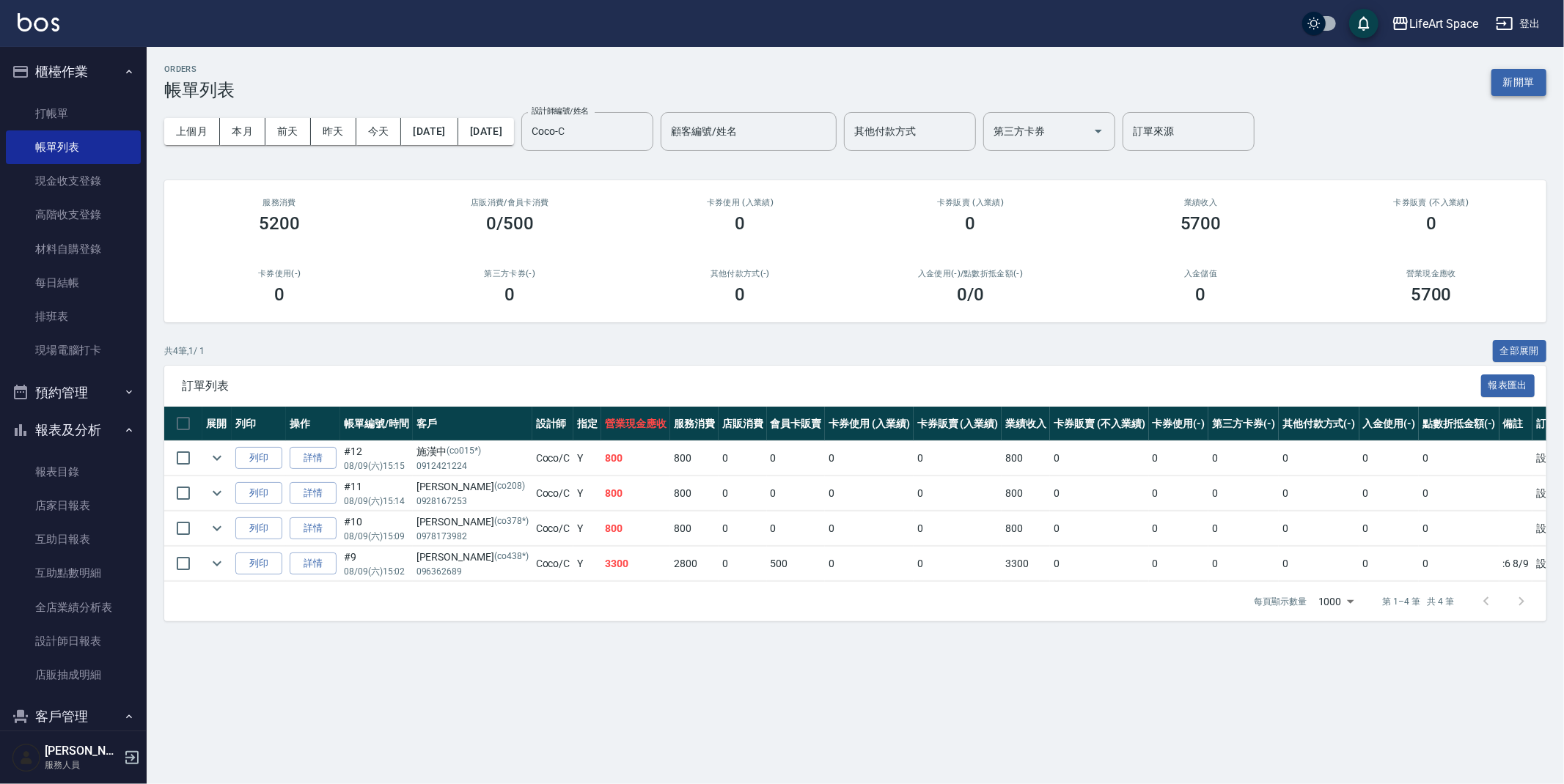
click at [1506, 88] on button "新開單" at bounding box center [1518, 83] width 55 height 27
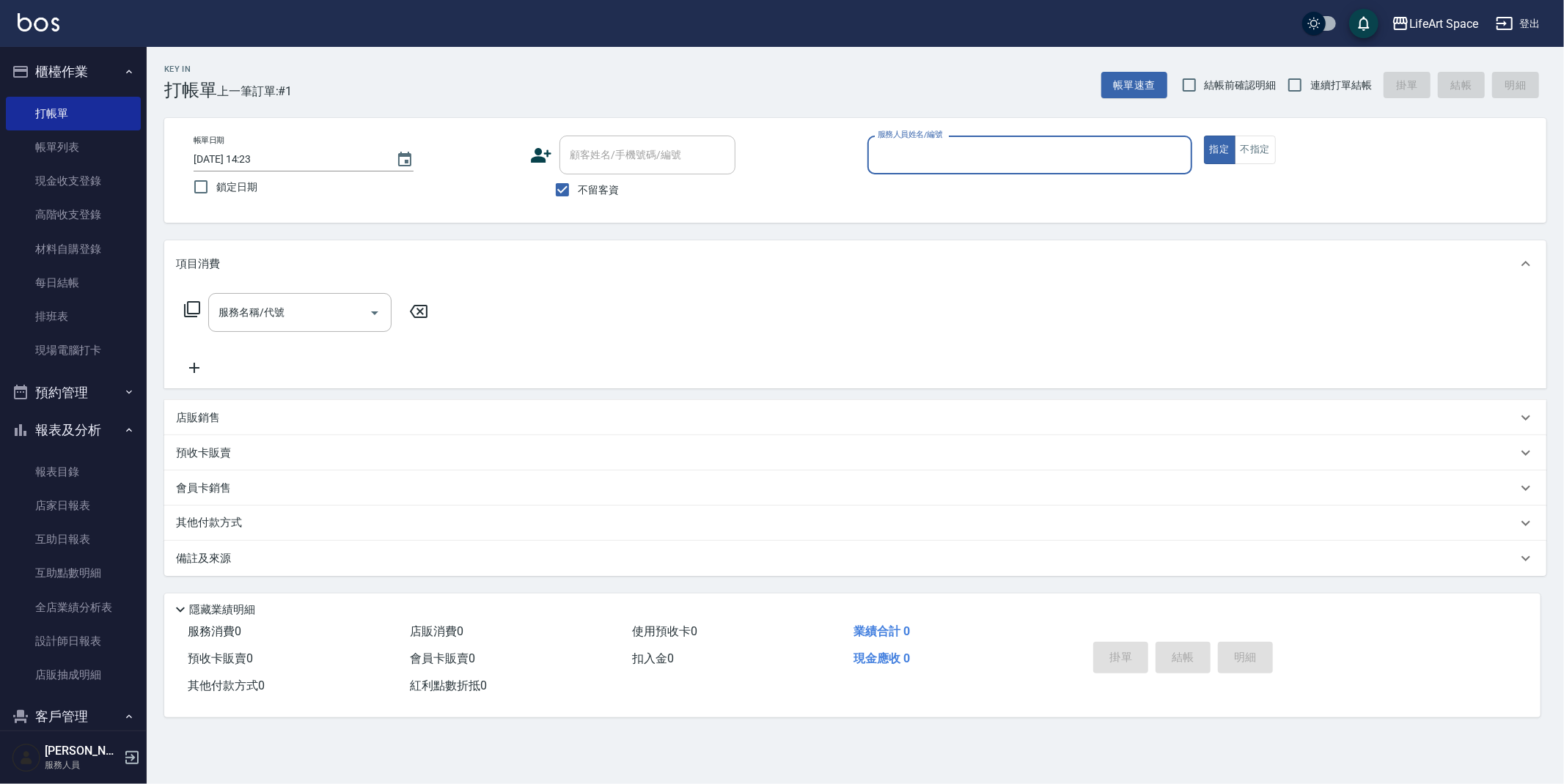
click at [563, 192] on input "不留客資" at bounding box center [562, 190] width 31 height 31
checkbox input "false"
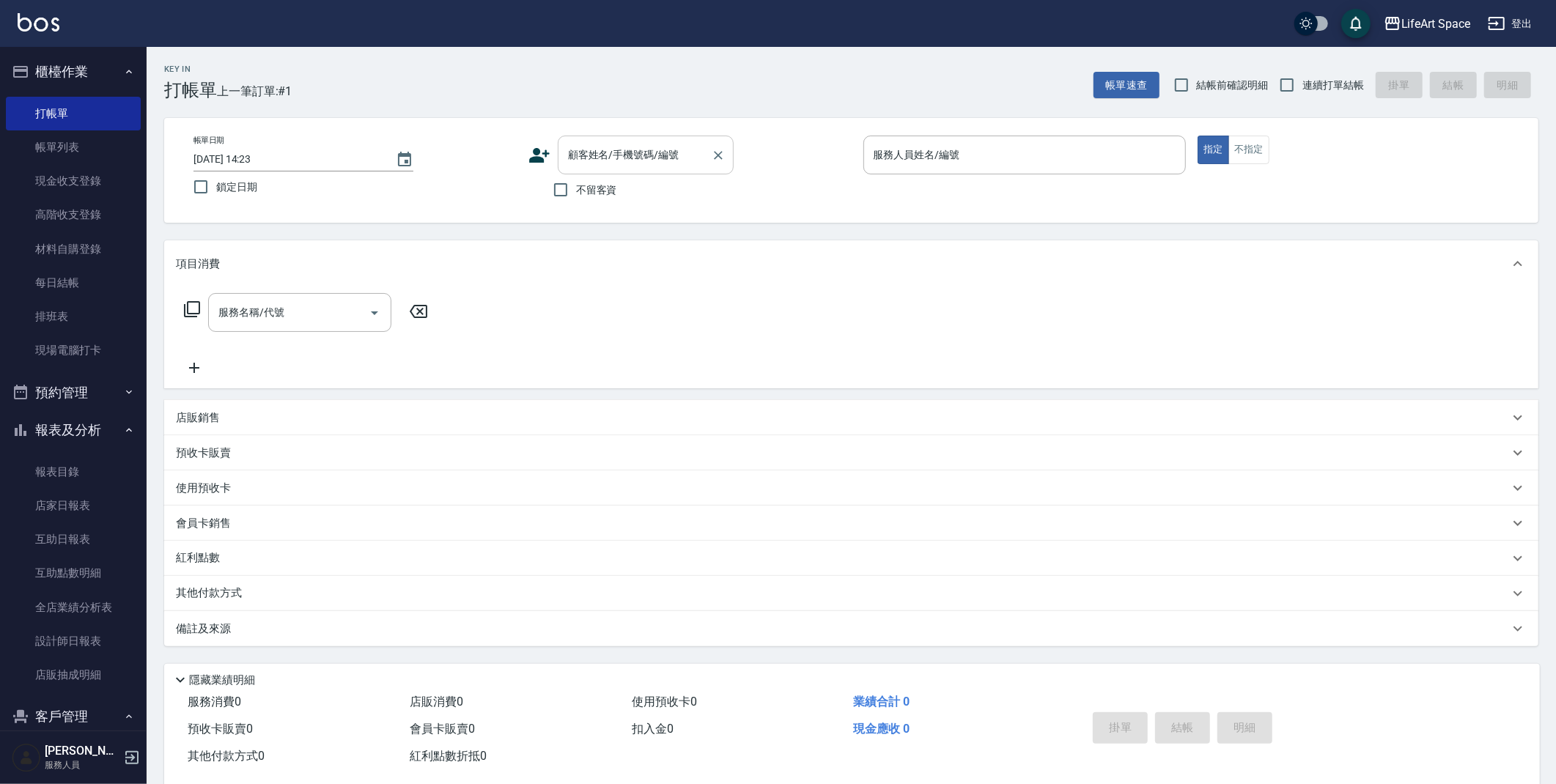
click at [620, 147] on div "顧客姓名/手機號碼/編號 顧客姓名/手機號碼/編號" at bounding box center [645, 155] width 176 height 38
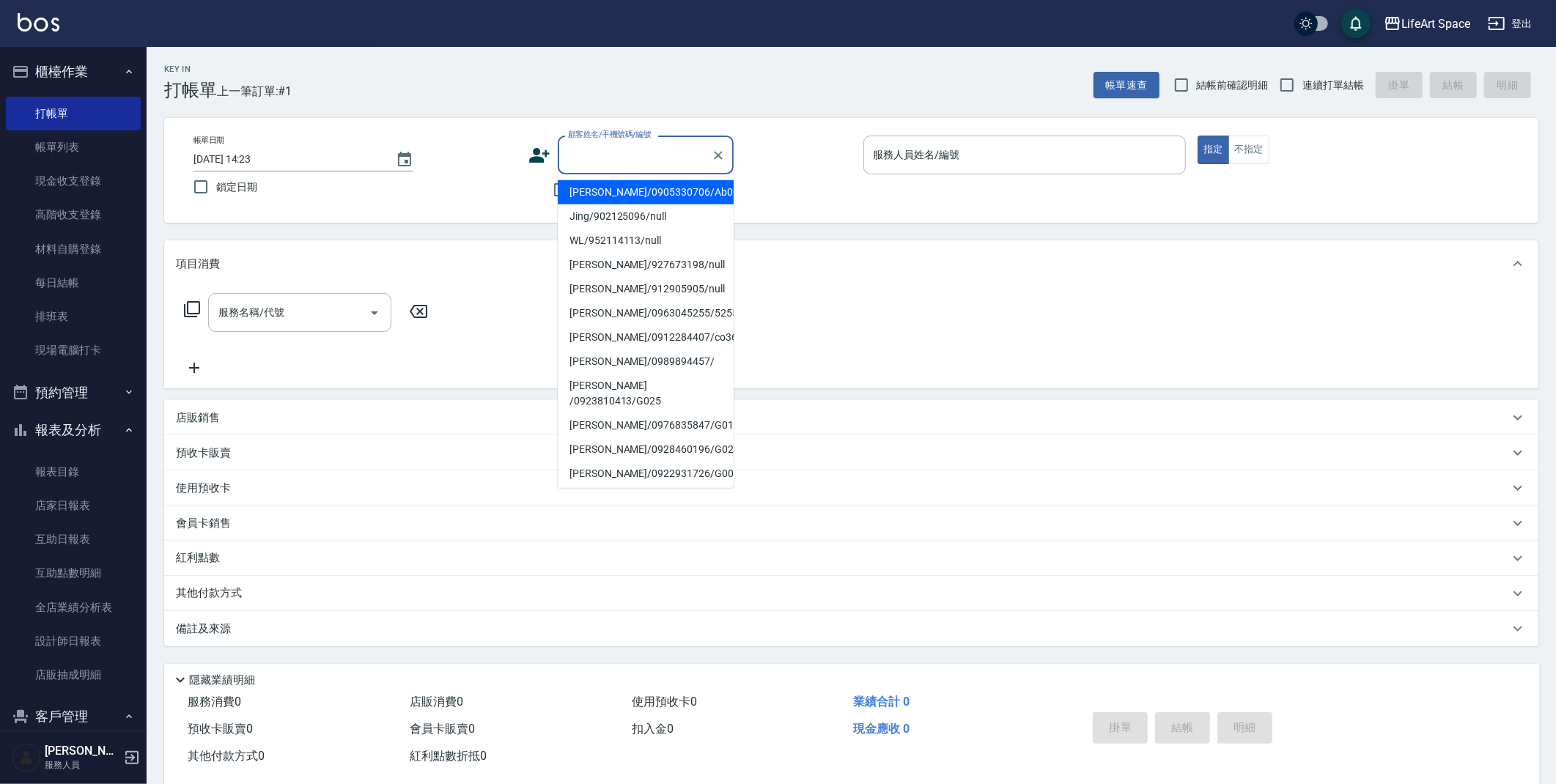
type input "v"
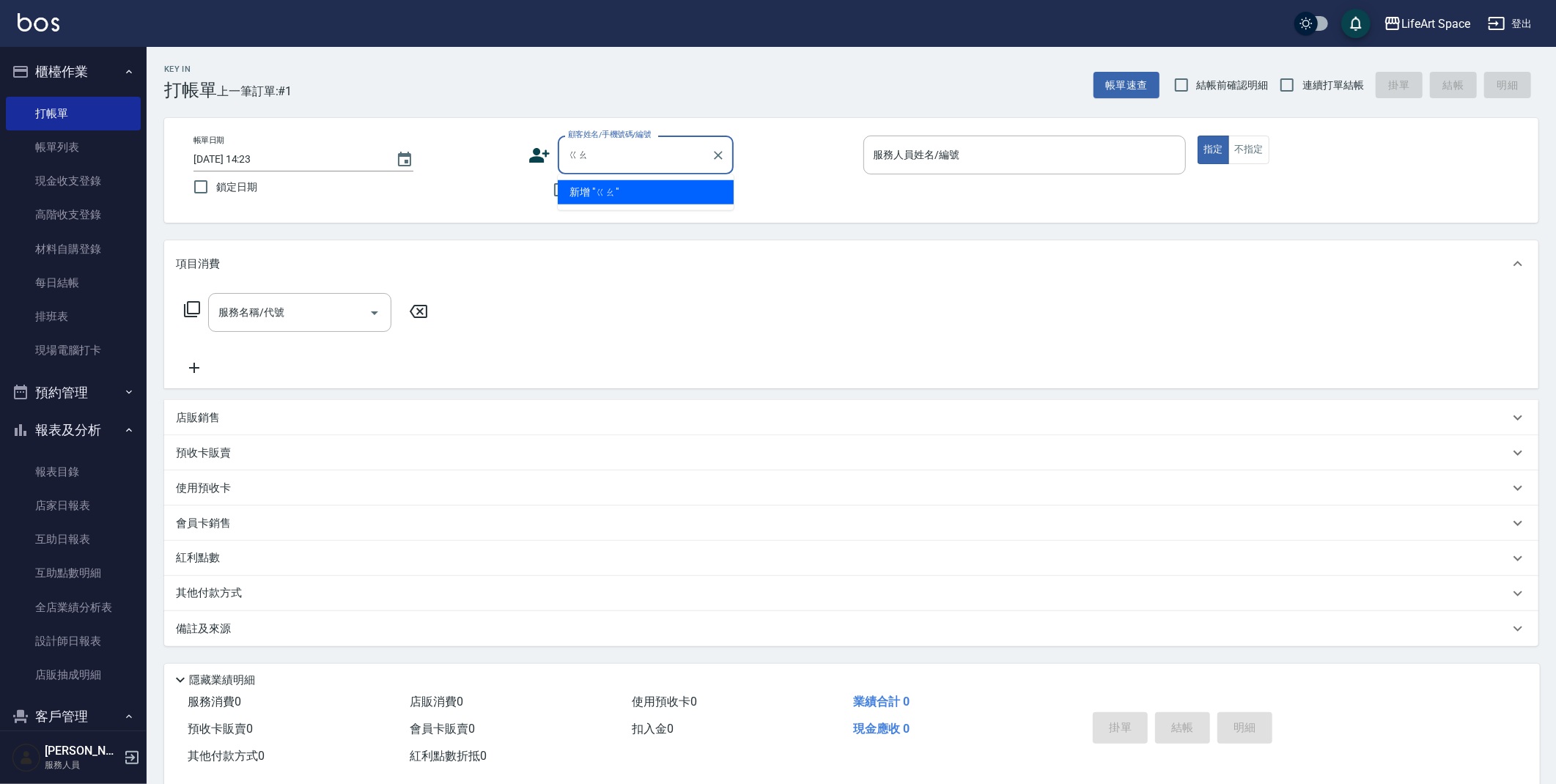
type input "ㄍ"
type input "lenda"
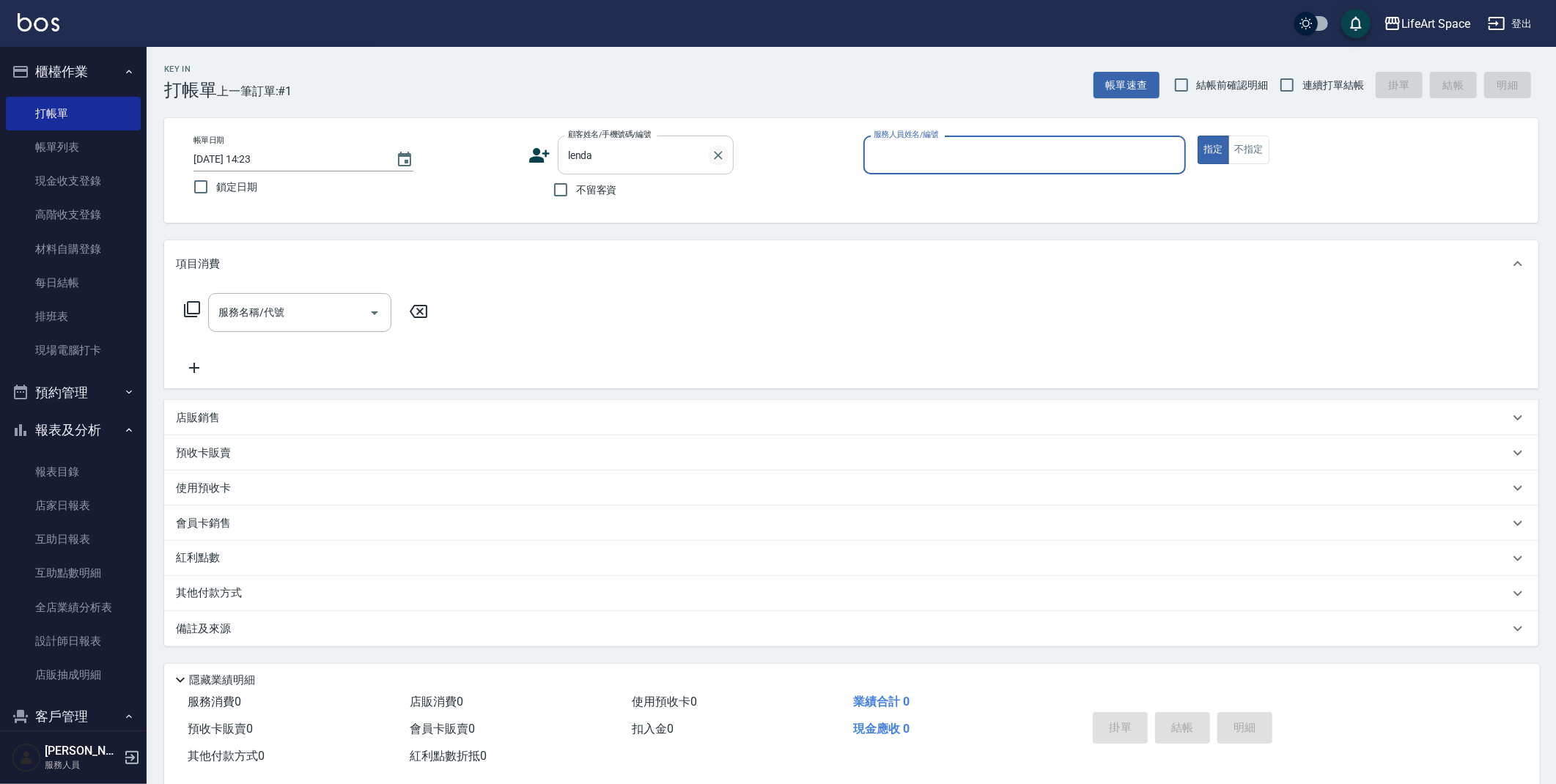
click at [717, 159] on icon "Clear" at bounding box center [718, 155] width 14 height 14
click at [963, 153] on input "服務人員姓名/編號" at bounding box center [1025, 155] width 310 height 26
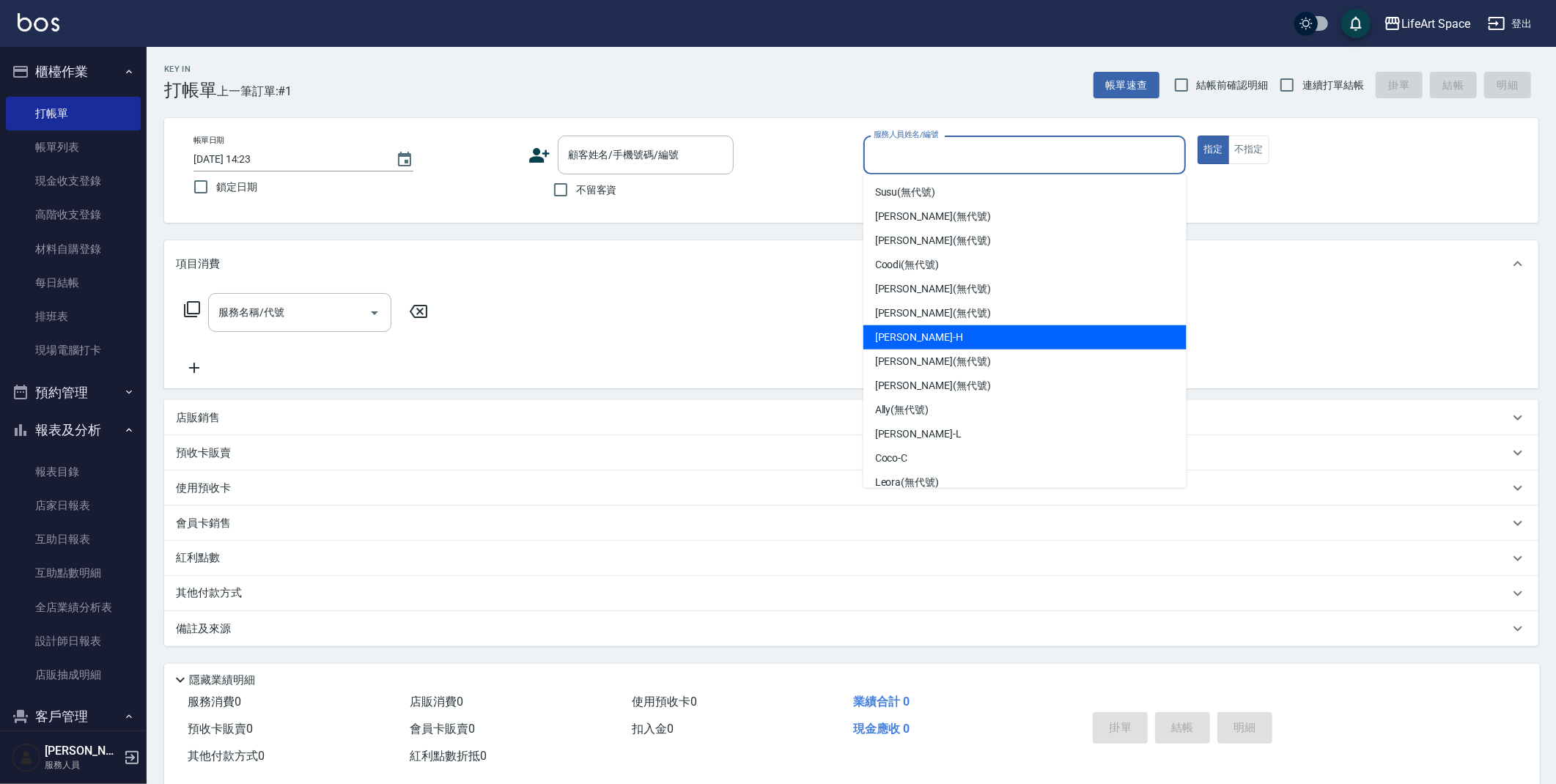
click at [925, 338] on div "Hannah -H" at bounding box center [1025, 337] width 323 height 24
type input "Hannah-H"
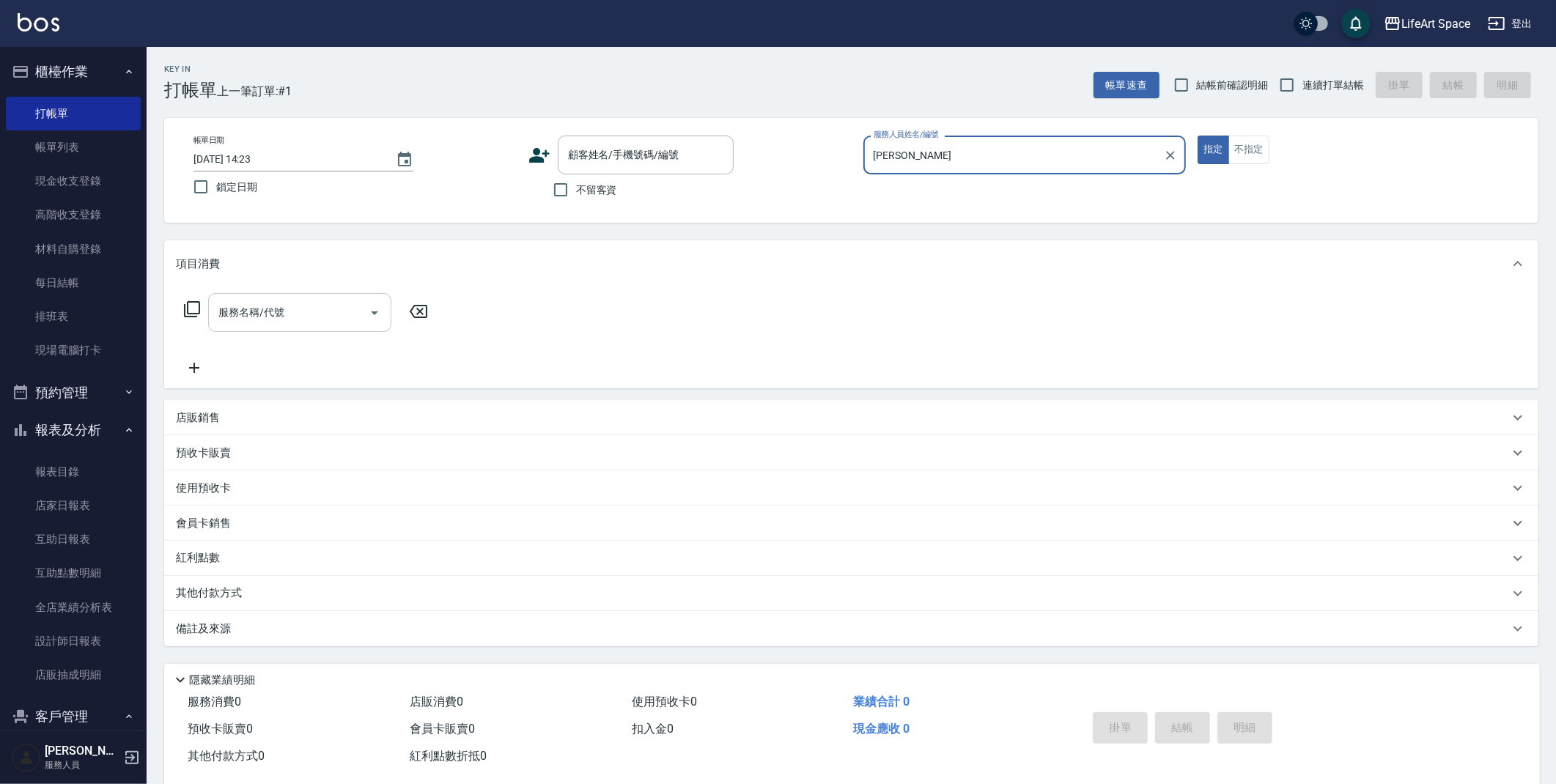
click at [309, 312] on input "服務名稱/代號" at bounding box center [288, 312] width 148 height 26
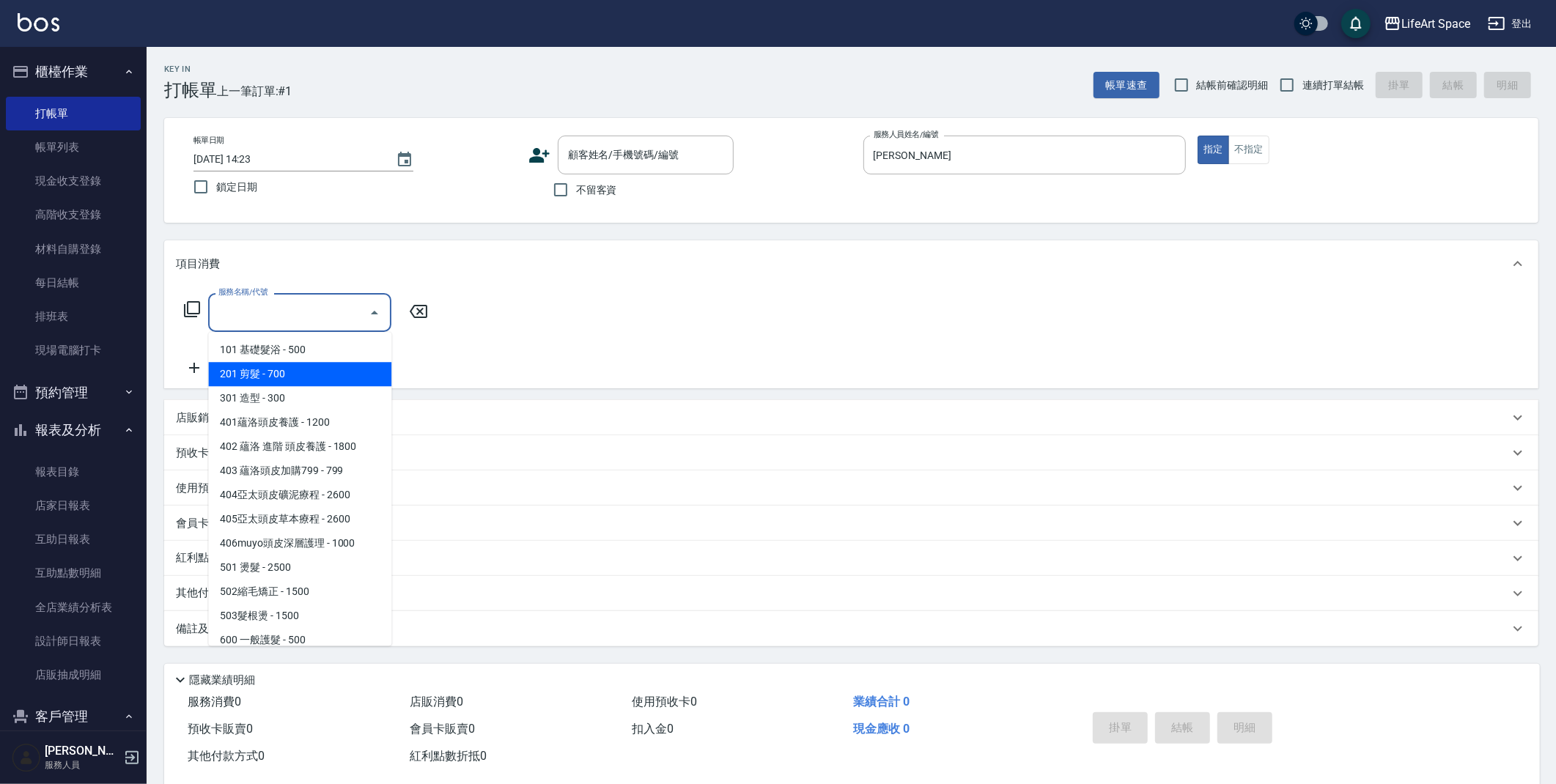
click at [285, 379] on span "201 剪髮 - 700" at bounding box center [300, 374] width 184 height 24
type input "201 剪髮(201)"
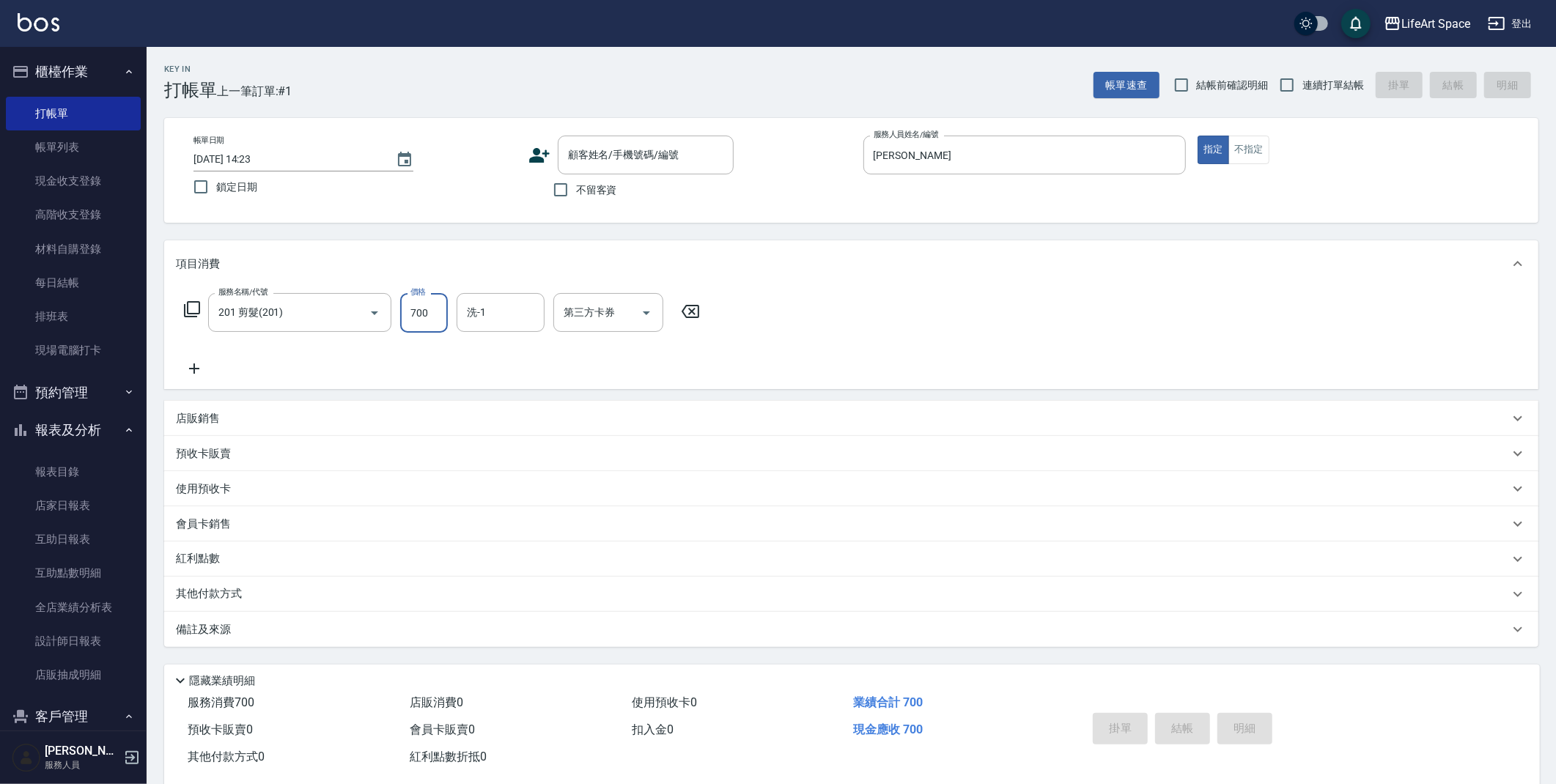
click at [429, 314] on input "700" at bounding box center [424, 312] width 48 height 39
type input "800"
drag, startPoint x: 295, startPoint y: 637, endPoint x: 305, endPoint y: 638, distance: 10.0
click at [295, 638] on div "備註及來源" at bounding box center [852, 629] width 1374 height 36
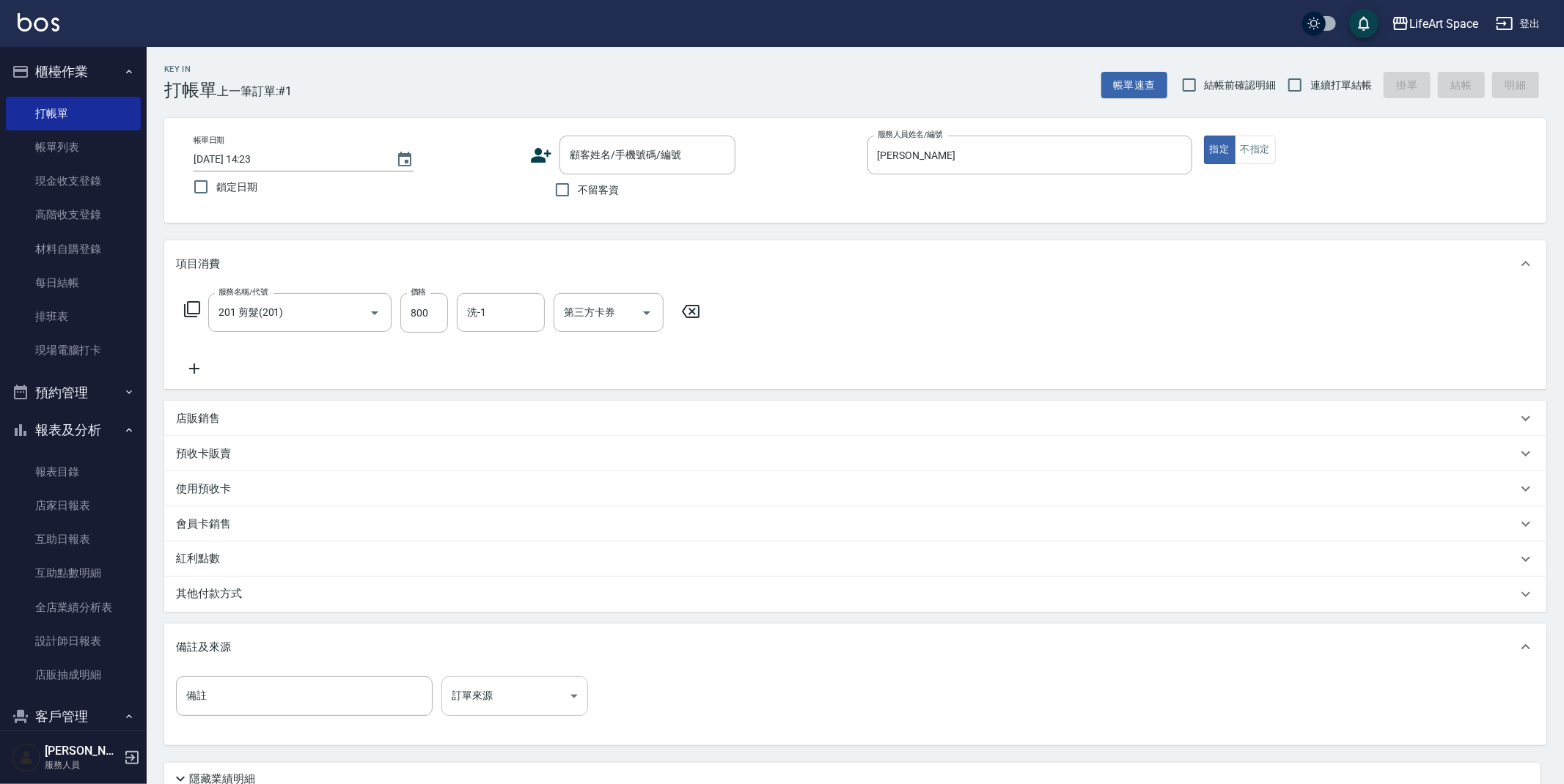
click at [502, 701] on body "LifeArt Space 登出 櫃檯作業 打帳單 帳單列表 現金收支登錄 高階收支登錄 材料自購登錄 每日結帳 排班表 現場電腦打卡 預約管理 預約管理 單…" at bounding box center [782, 452] width 1564 height 904
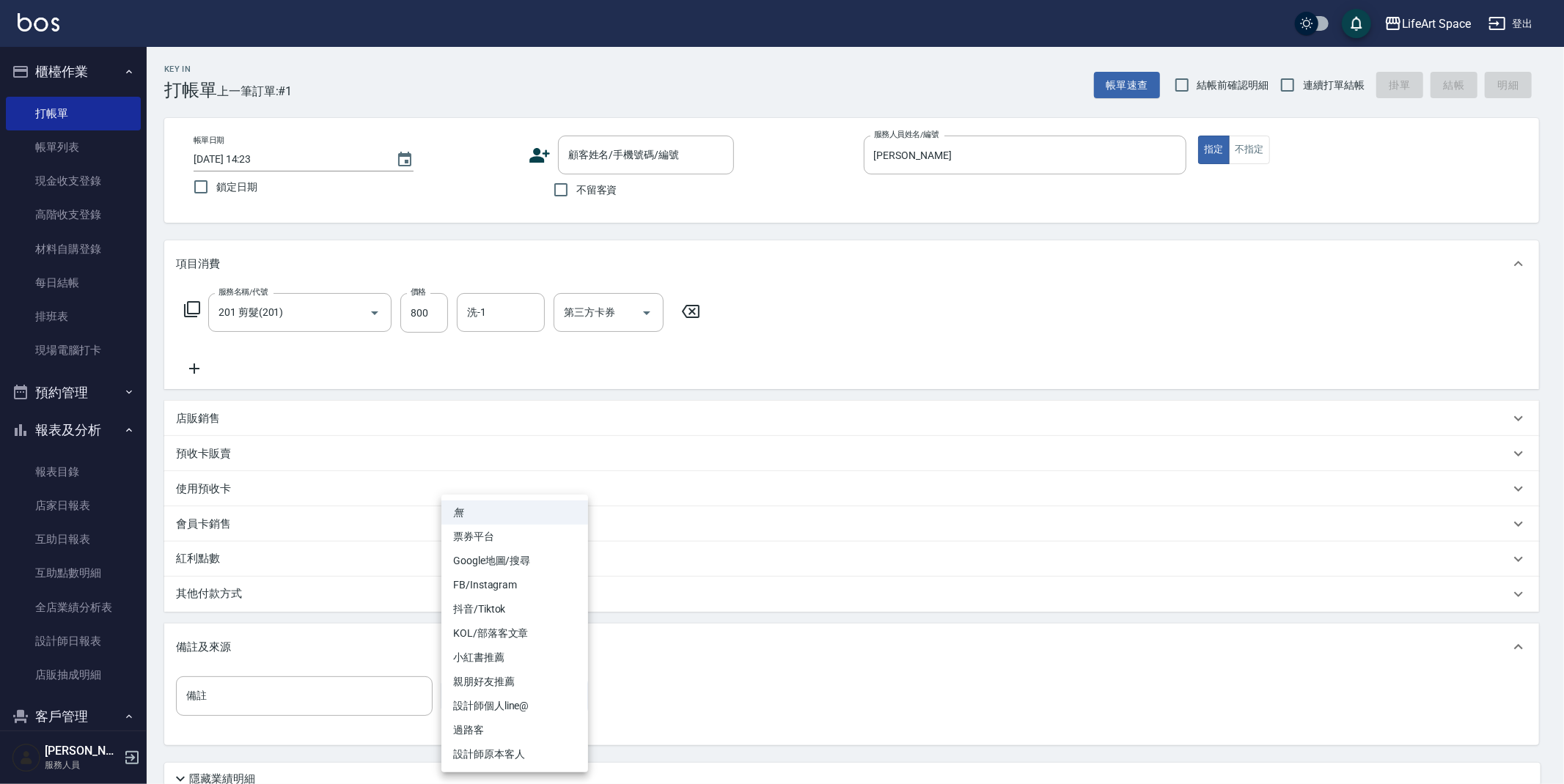
click at [499, 756] on li "設計師原本客人" at bounding box center [514, 754] width 147 height 24
type input "設計師原本客人"
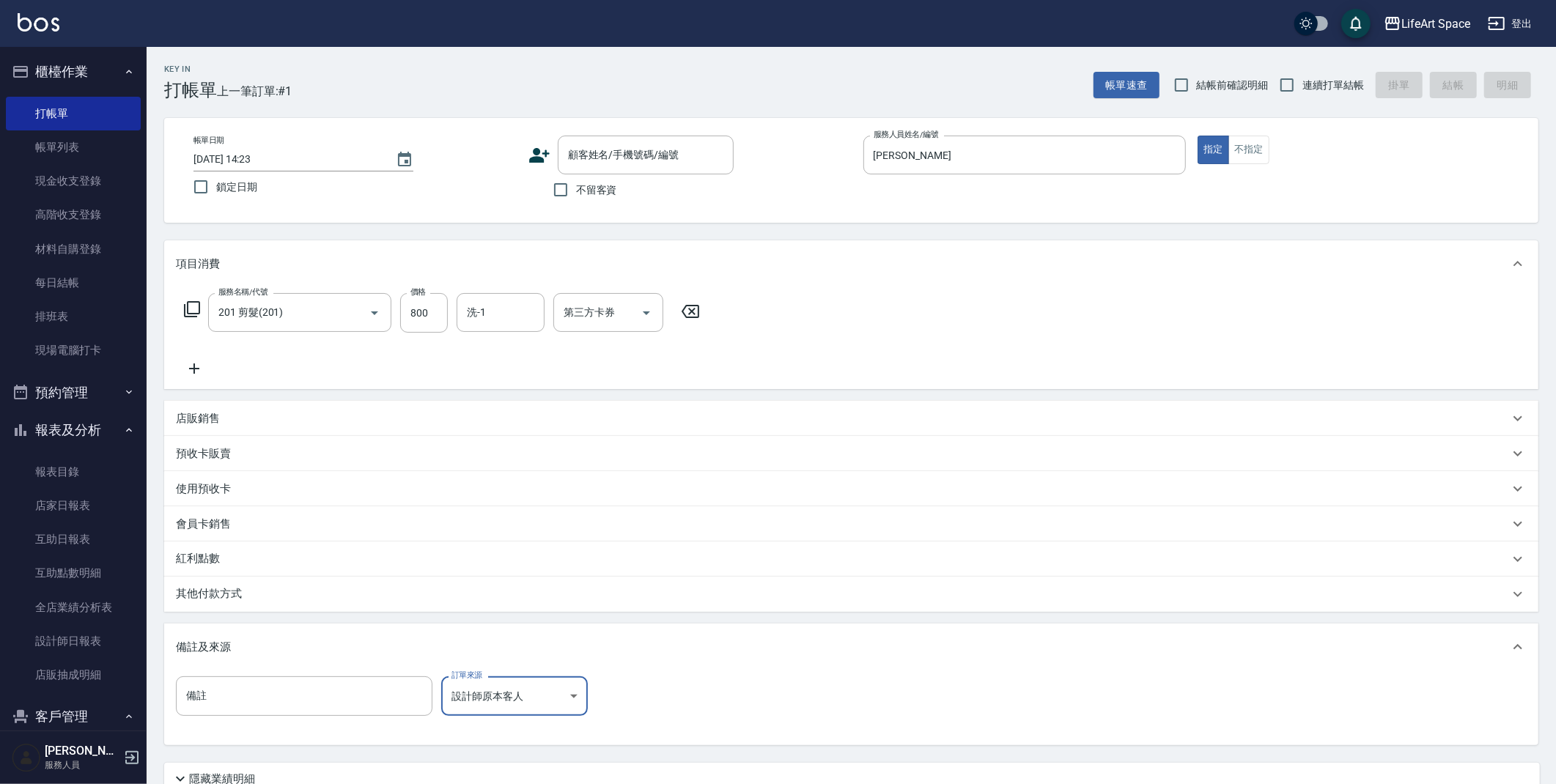
scroll to position [125, 0]
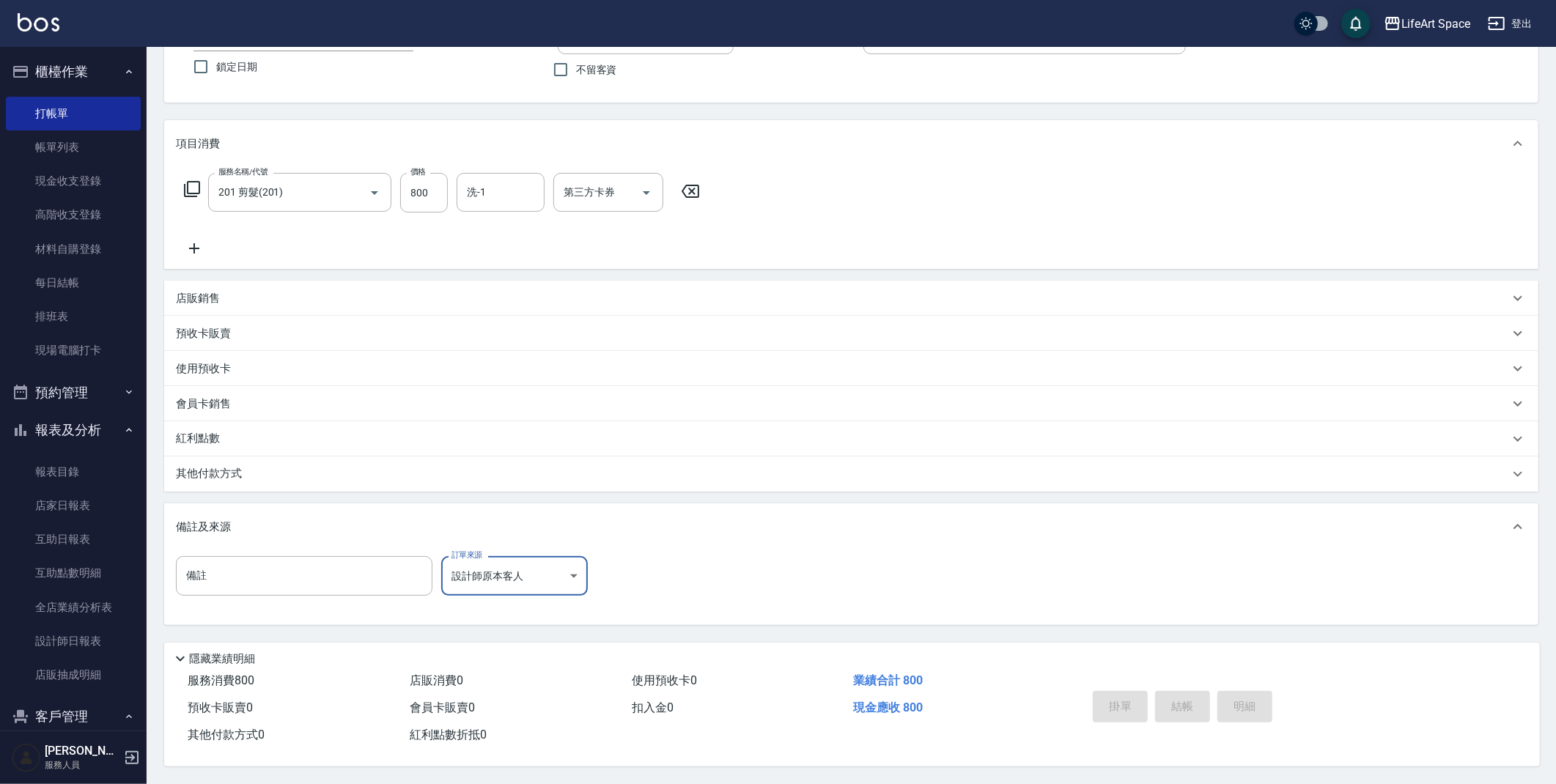
click at [776, 545] on div "備註及來源" at bounding box center [852, 527] width 1374 height 47
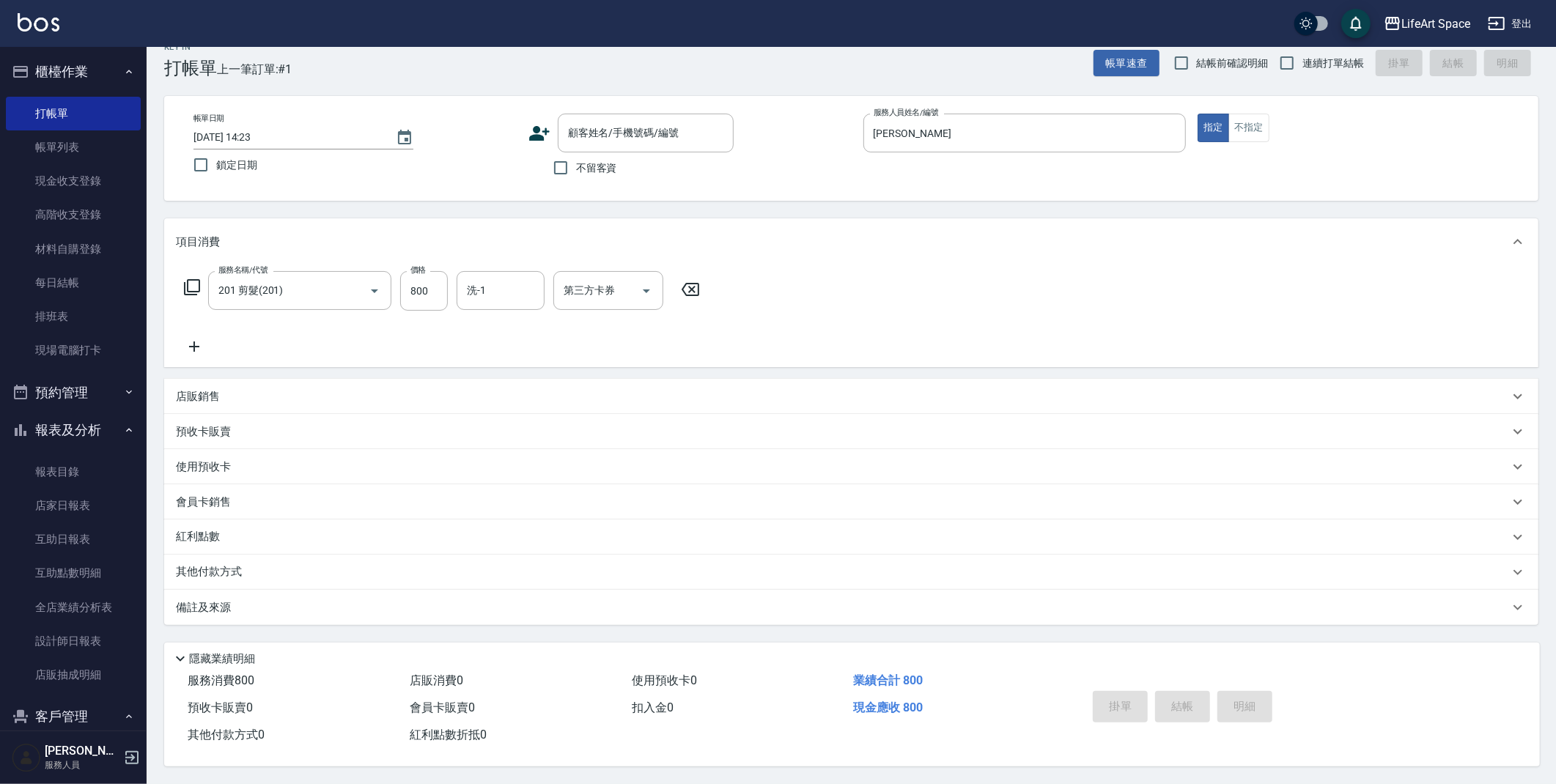
scroll to position [26, 0]
click at [555, 165] on input "不留客資" at bounding box center [560, 168] width 31 height 31
checkbox input "true"
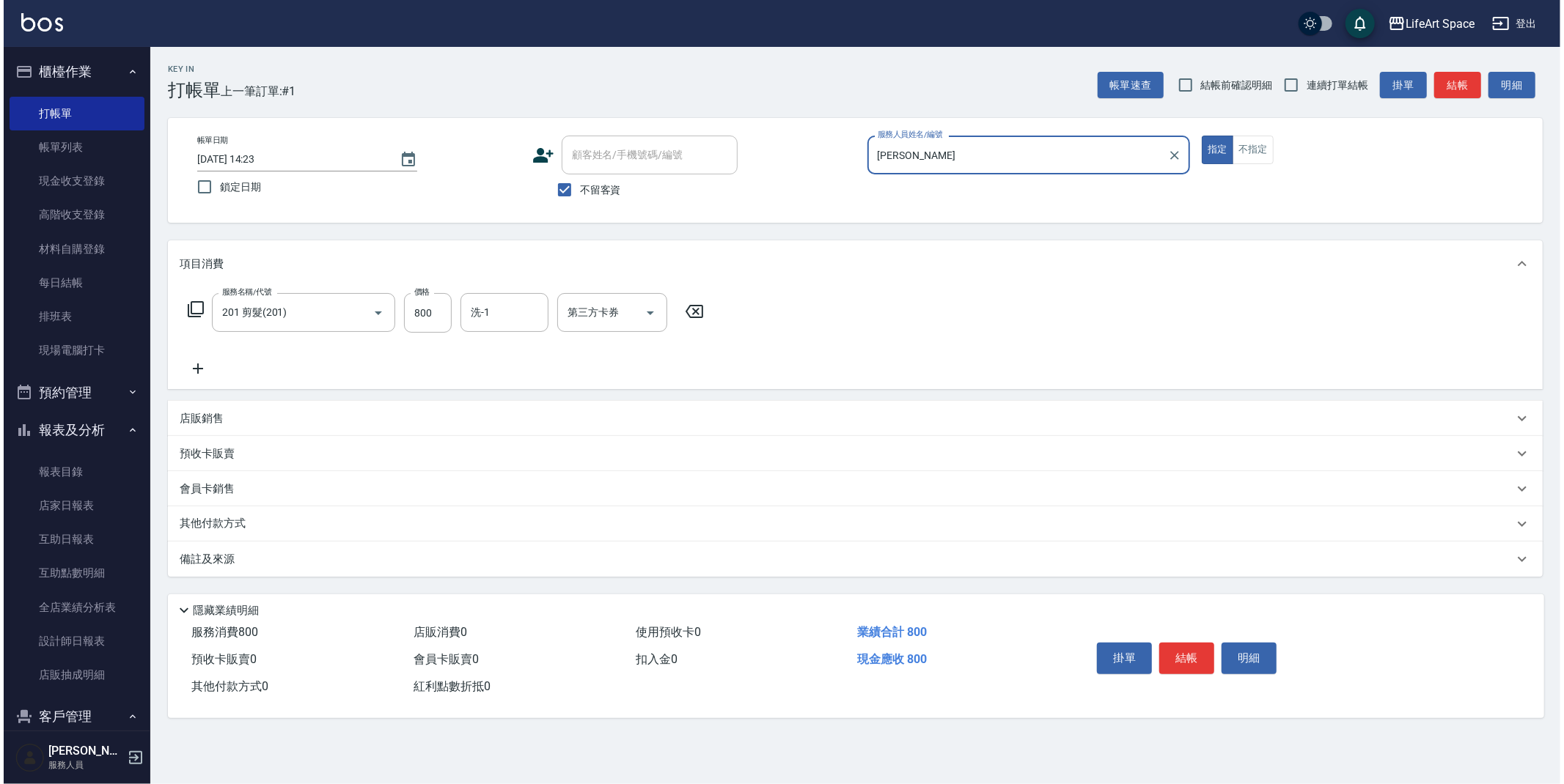
scroll to position [0, 0]
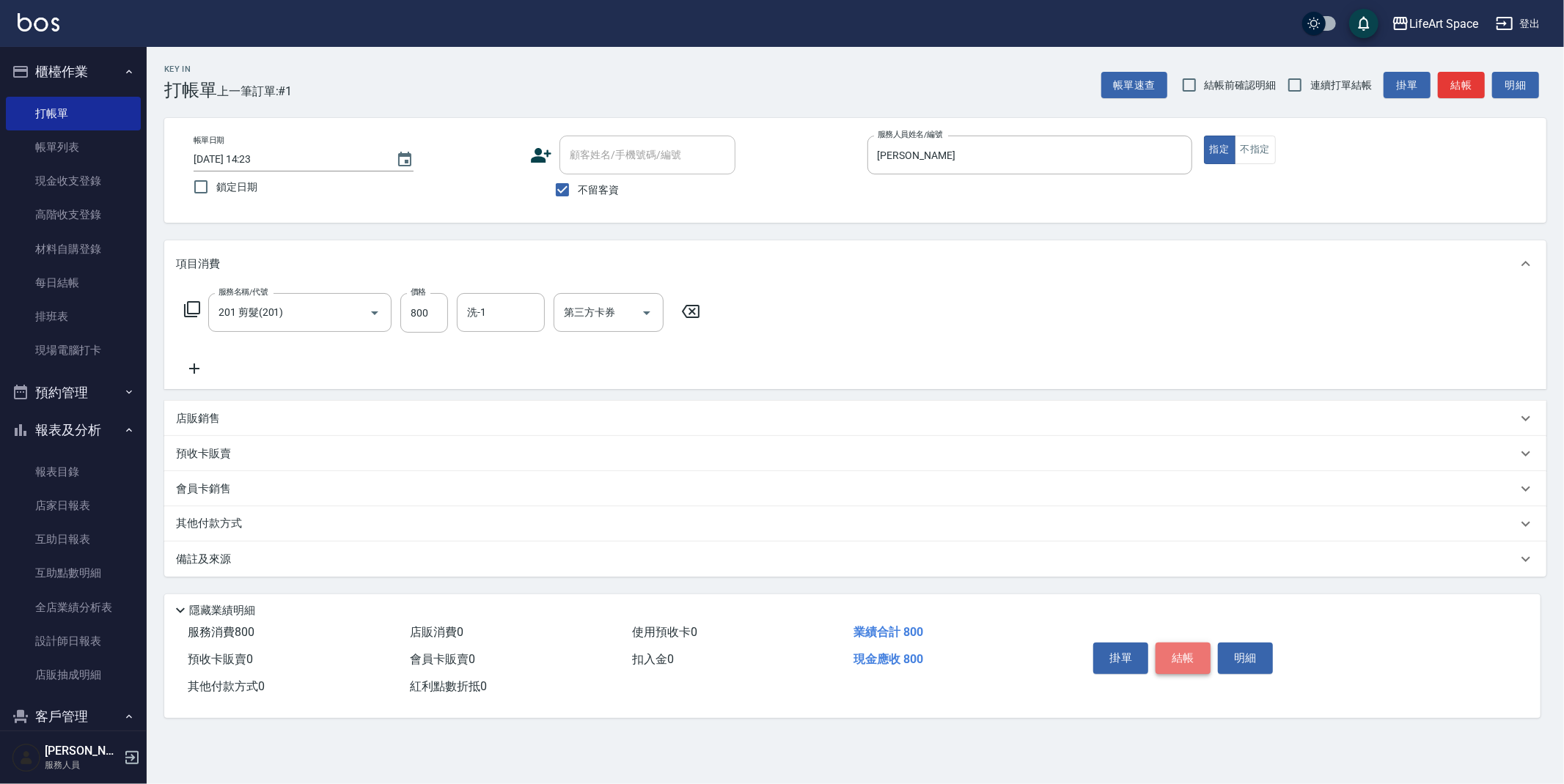
click at [1176, 659] on button "結帳" at bounding box center [1182, 658] width 55 height 31
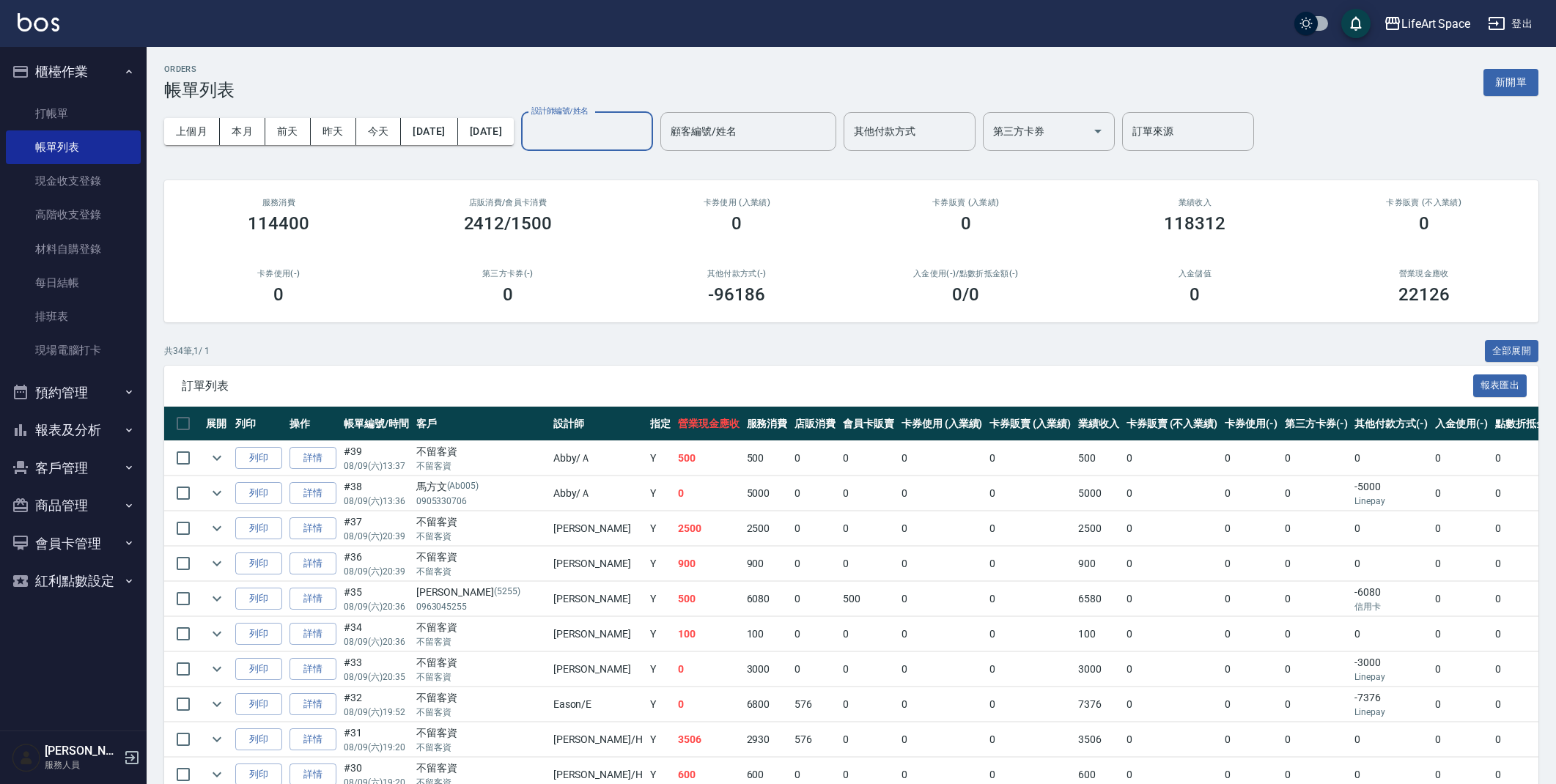
scroll to position [296, 0]
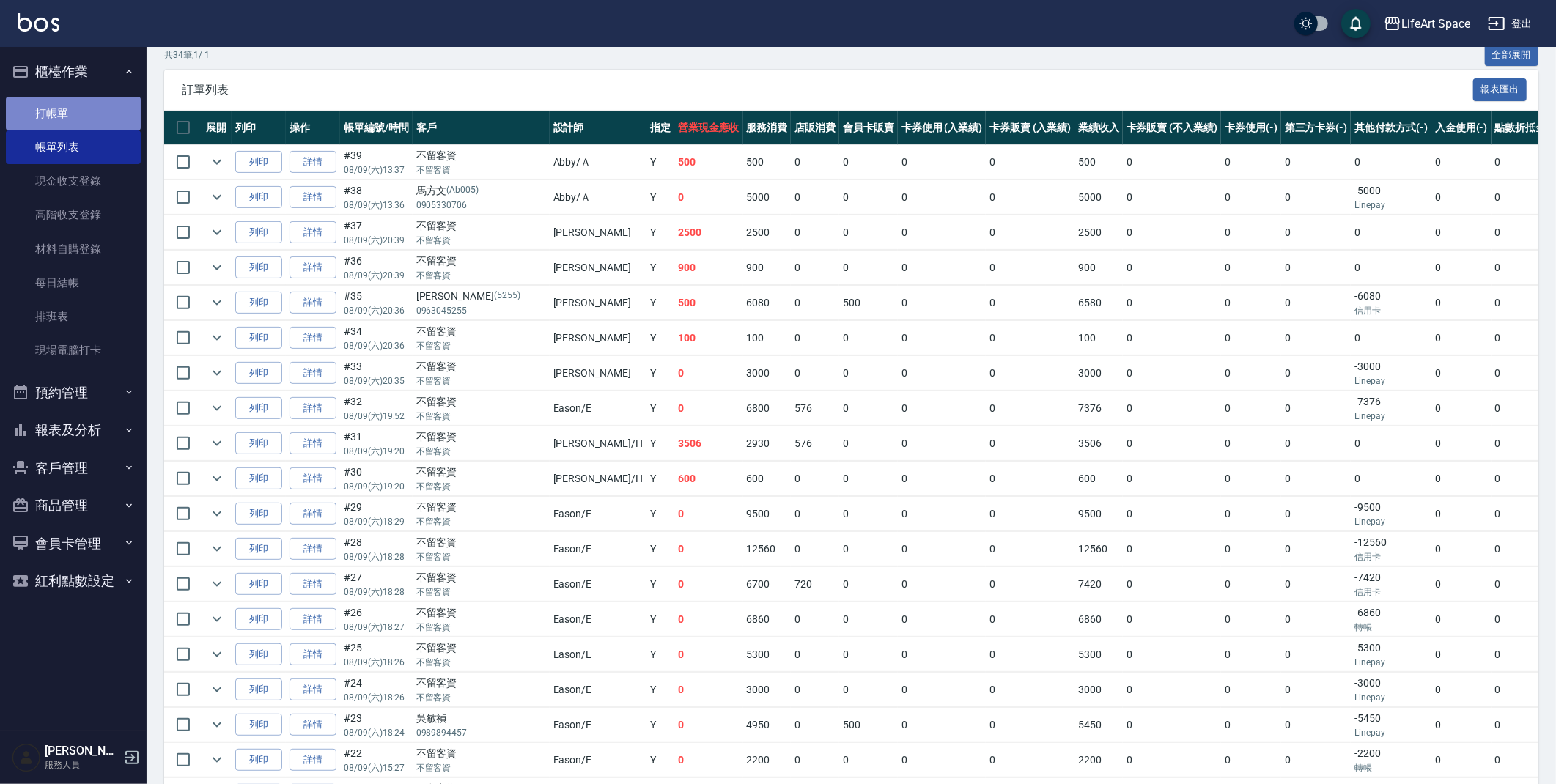
click at [67, 122] on link "打帳單" at bounding box center [73, 113] width 135 height 34
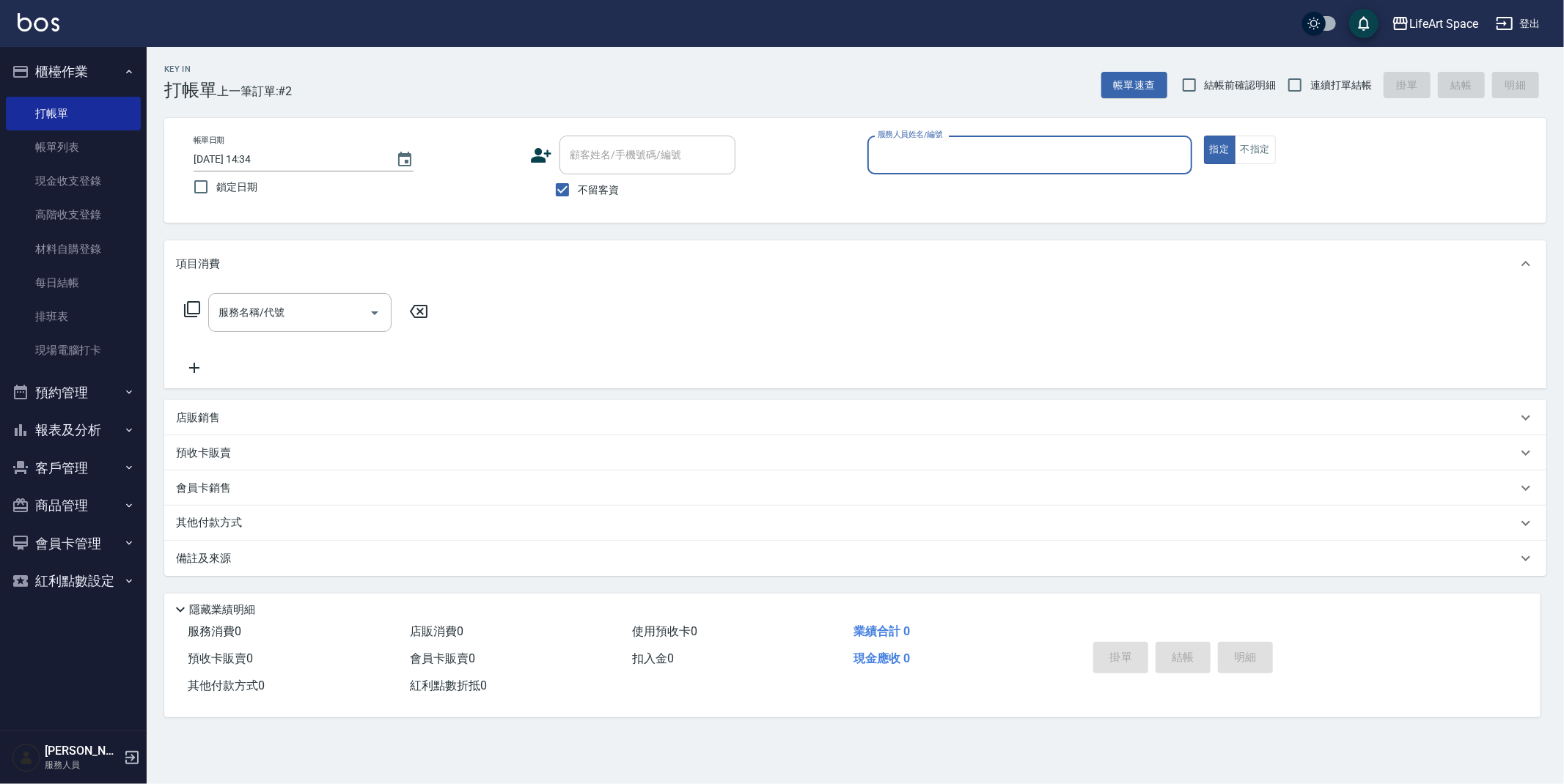
click at [108, 427] on button "報表及分析" at bounding box center [73, 430] width 135 height 38
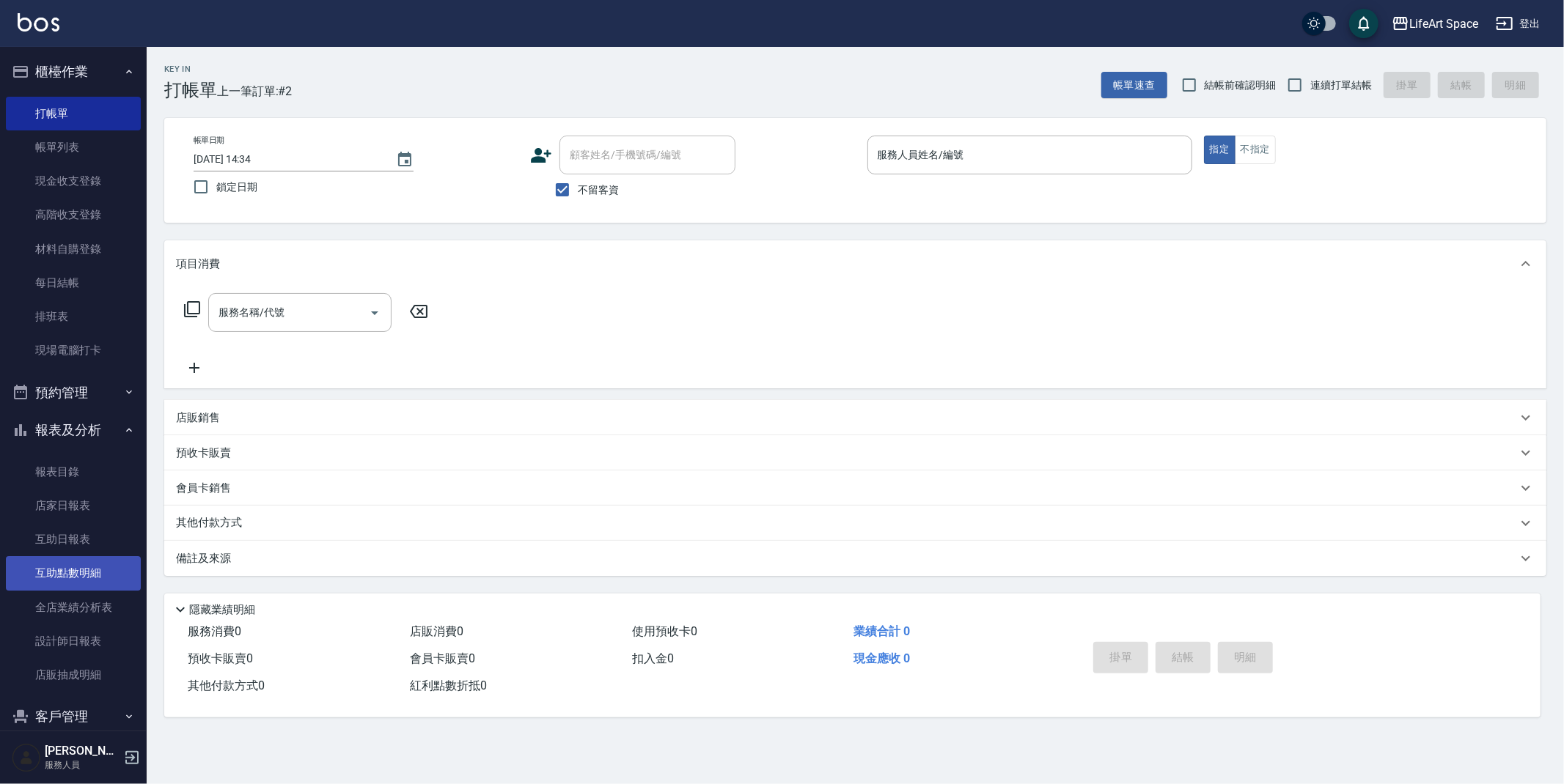
click at [93, 580] on link "互助點數明細" at bounding box center [73, 573] width 135 height 34
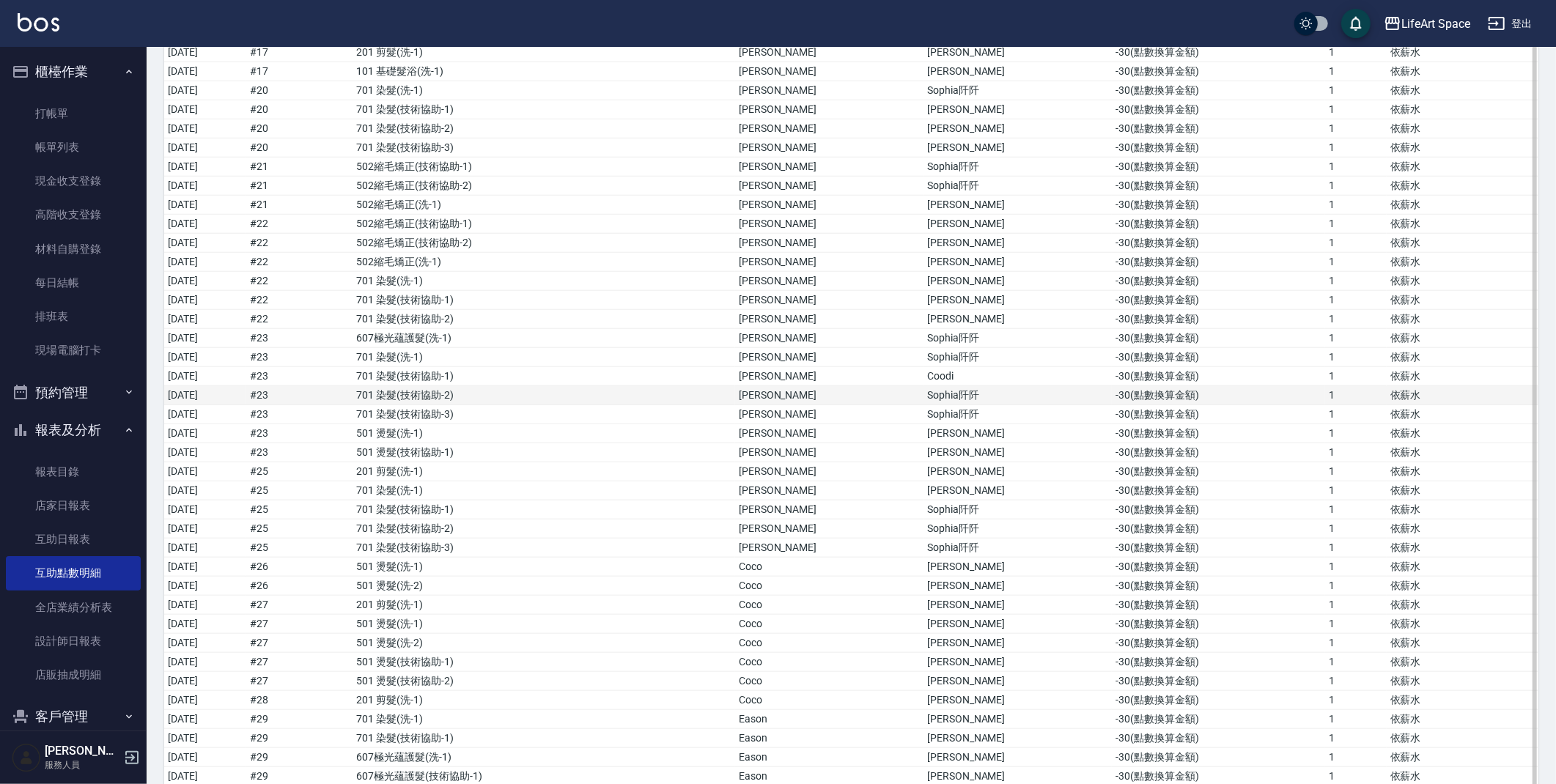
scroll to position [1116, 0]
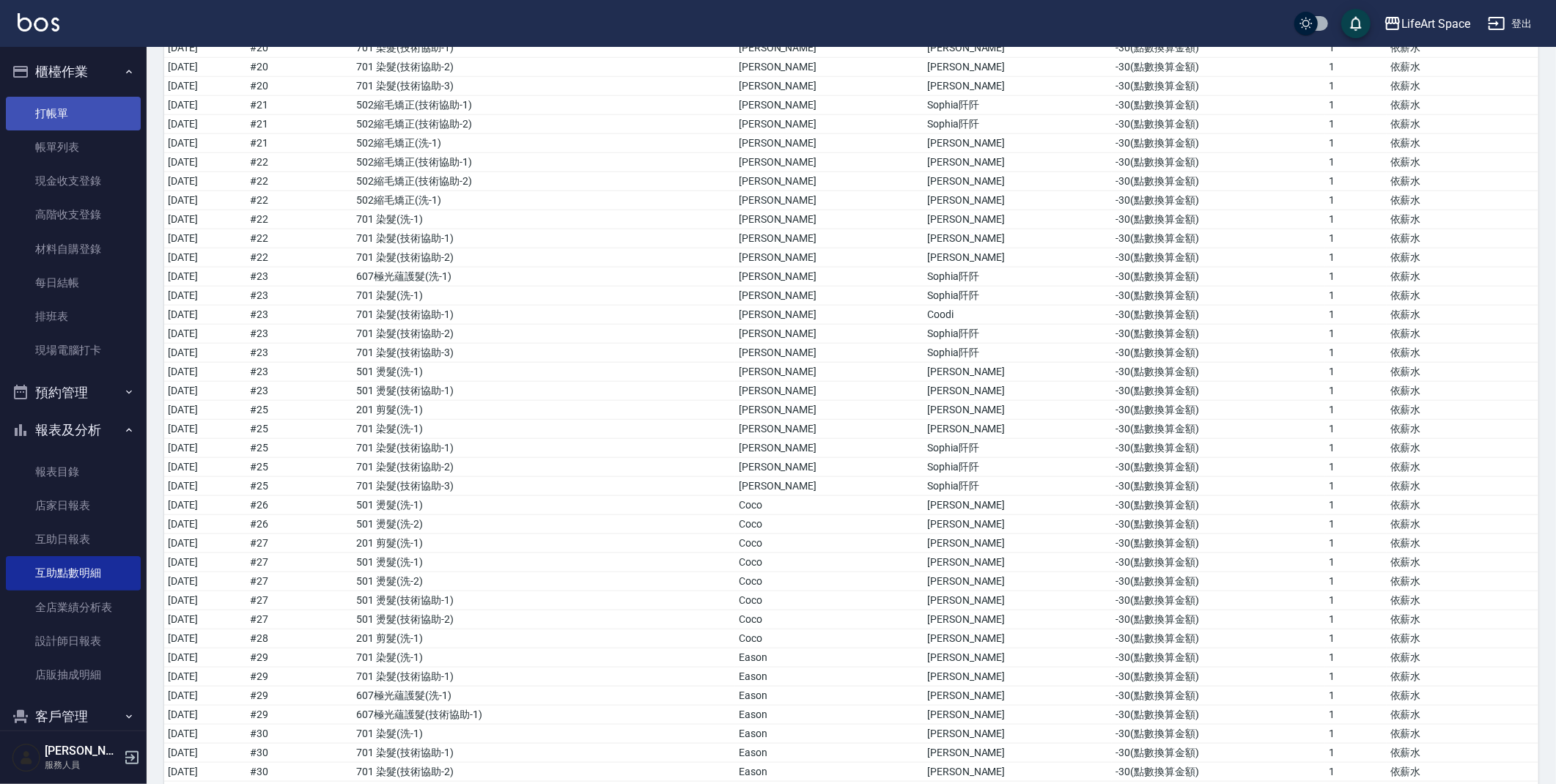
click at [54, 122] on link "打帳單" at bounding box center [73, 113] width 135 height 34
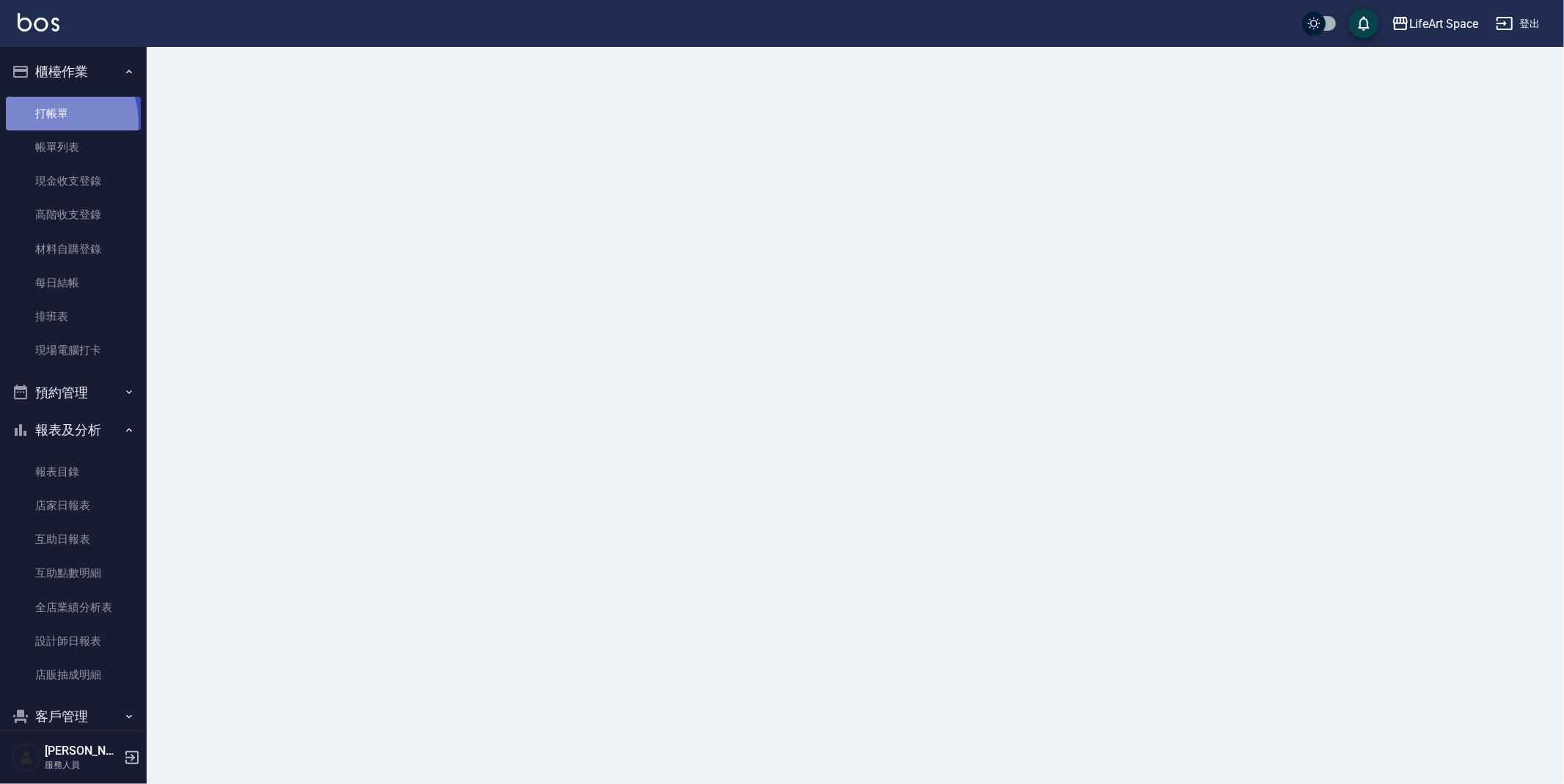
click at [54, 122] on link "打帳單" at bounding box center [73, 113] width 135 height 34
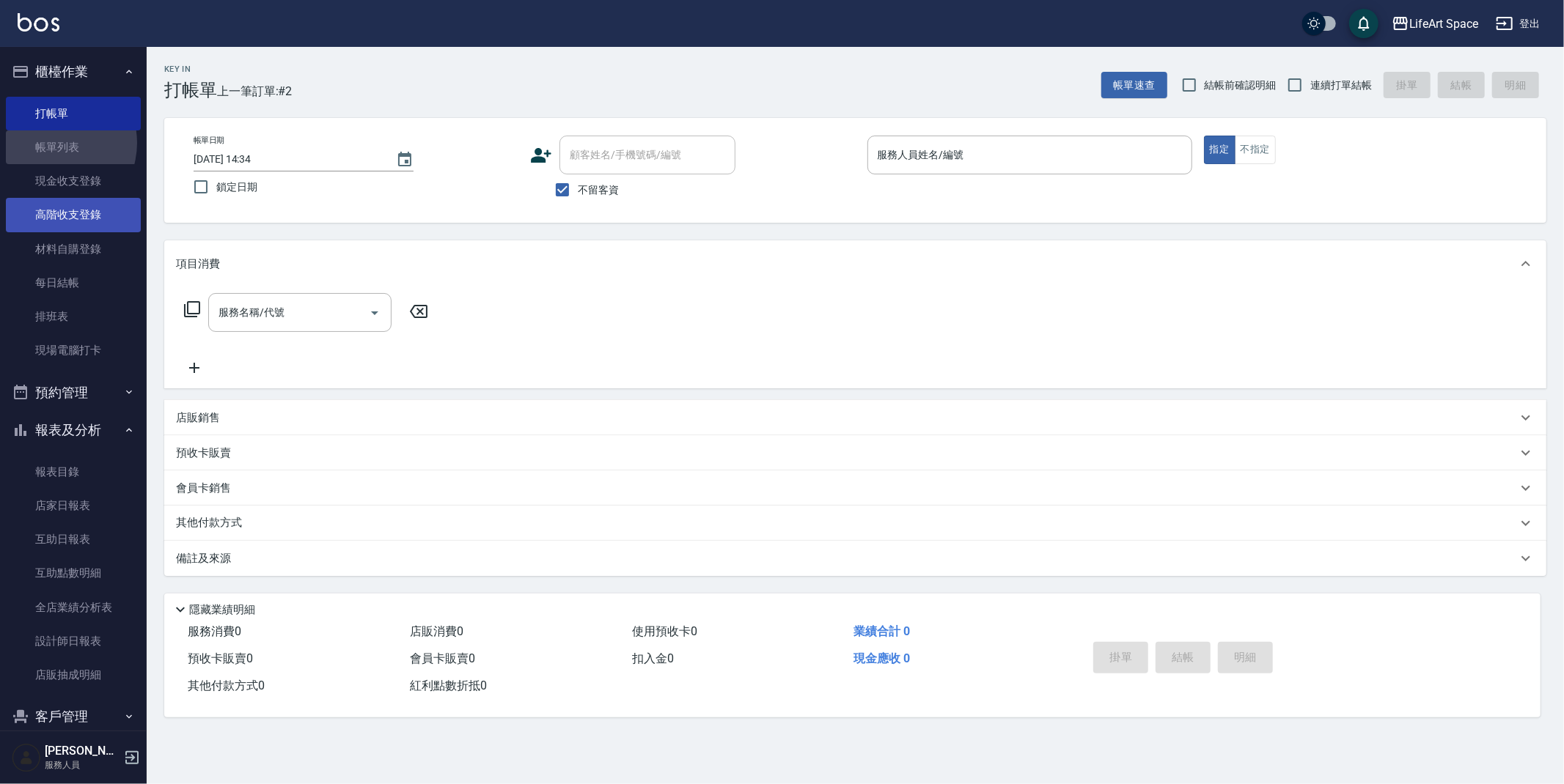
drag, startPoint x: 51, startPoint y: 143, endPoint x: 65, endPoint y: 212, distance: 70.4
click at [51, 142] on link "帳單列表" at bounding box center [73, 147] width 135 height 34
